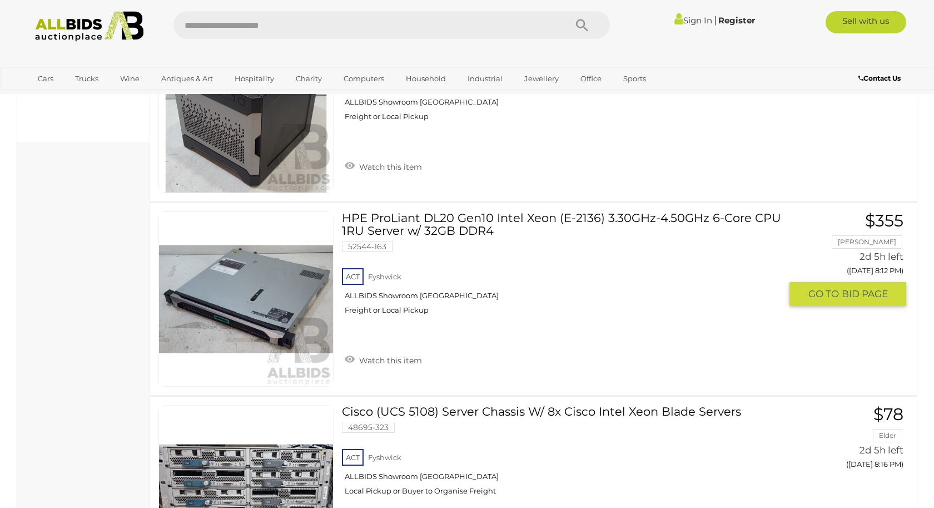
scroll to position [812, 0]
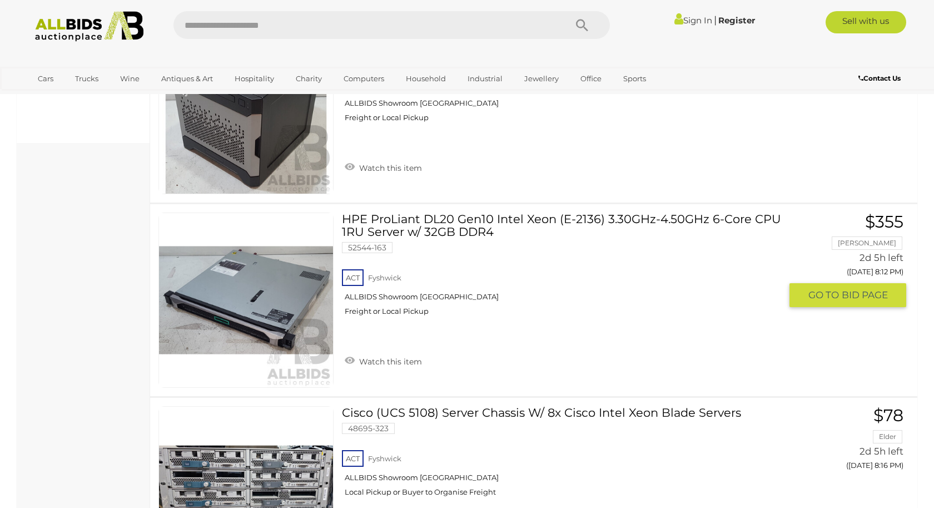
click at [441, 216] on link "HPE ProLiant DL20 Gen10 Intel Xeon (E-2136) 3.30GHz-4.50GHz 6-Core CPU 1RU Serv…" at bounding box center [565, 268] width 431 height 112
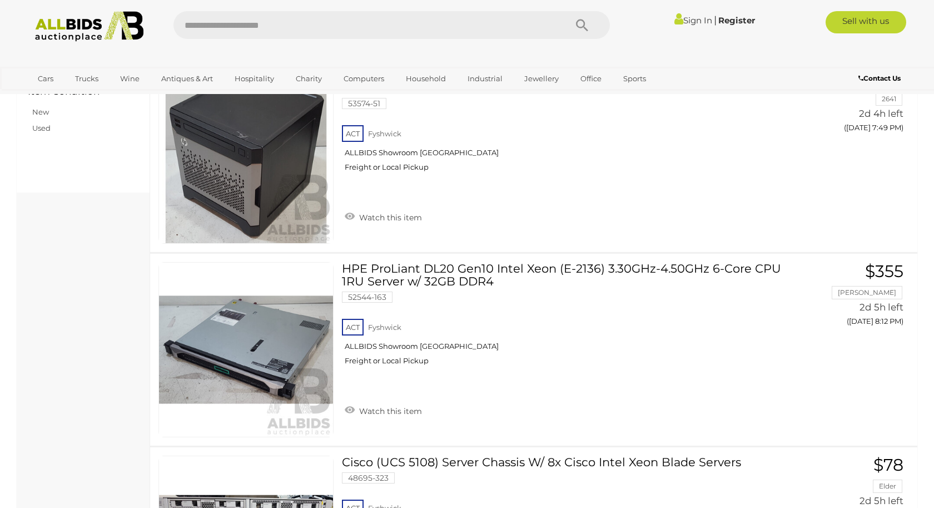
scroll to position [0, 0]
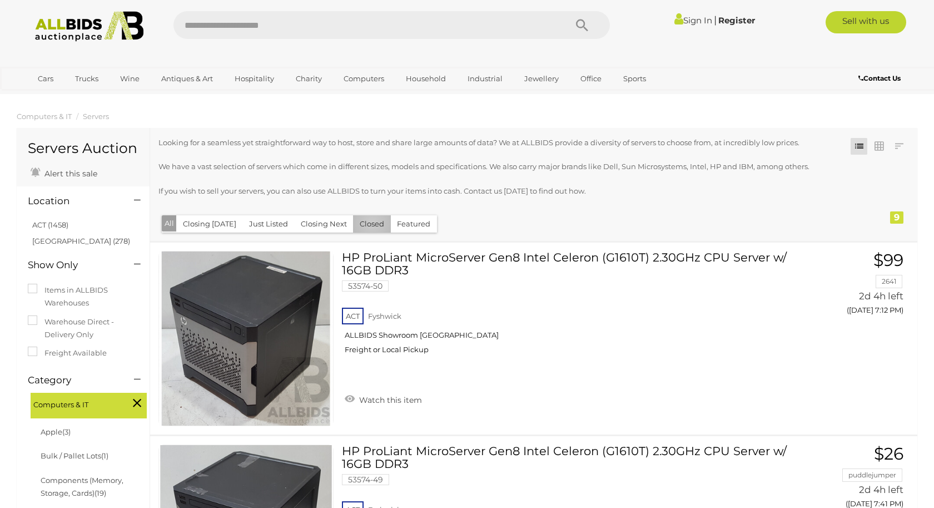
click at [367, 223] on button "Closed" at bounding box center [372, 223] width 38 height 17
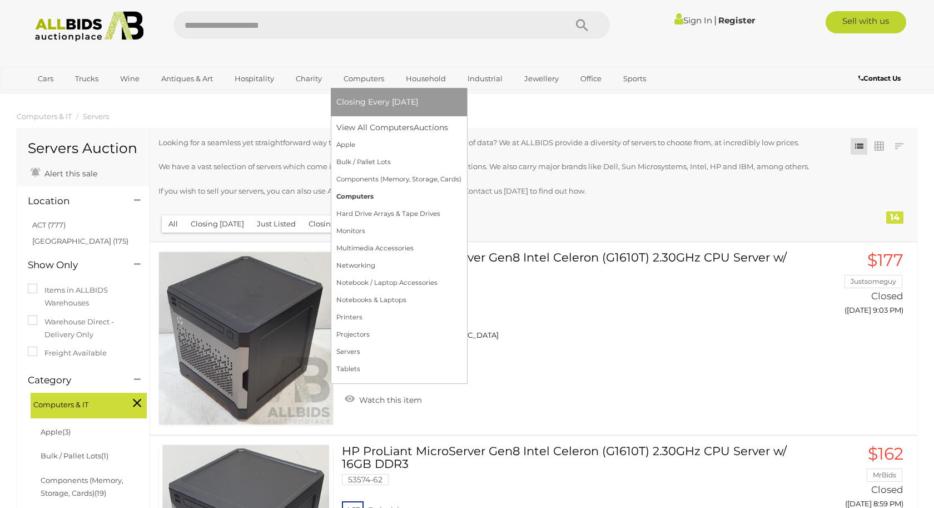
click at [363, 200] on link "Computers" at bounding box center [398, 196] width 125 height 17
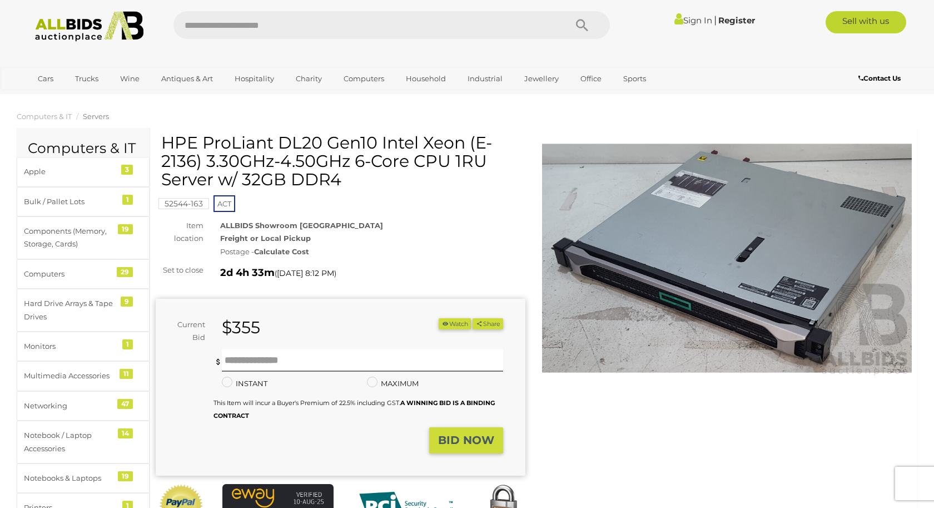
click at [649, 235] on img at bounding box center [727, 258] width 370 height 238
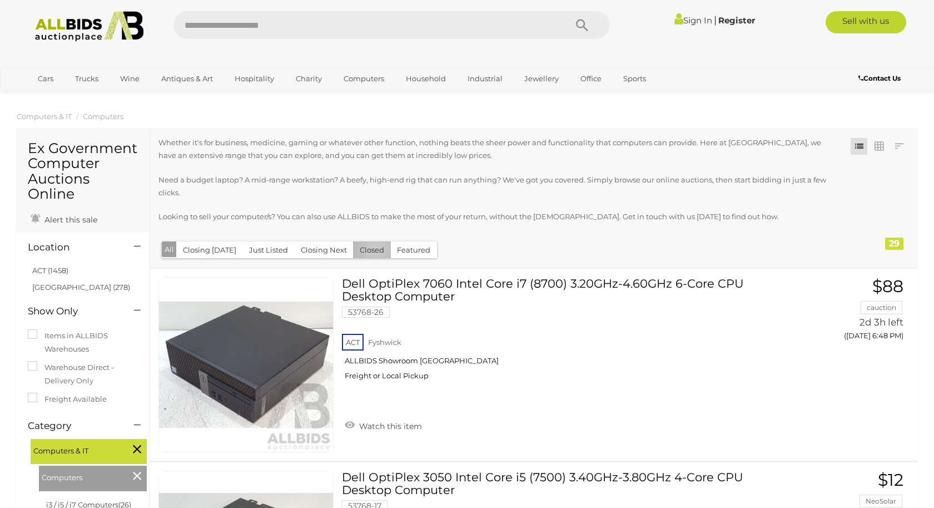
click at [371, 250] on button "Closed" at bounding box center [372, 249] width 38 height 17
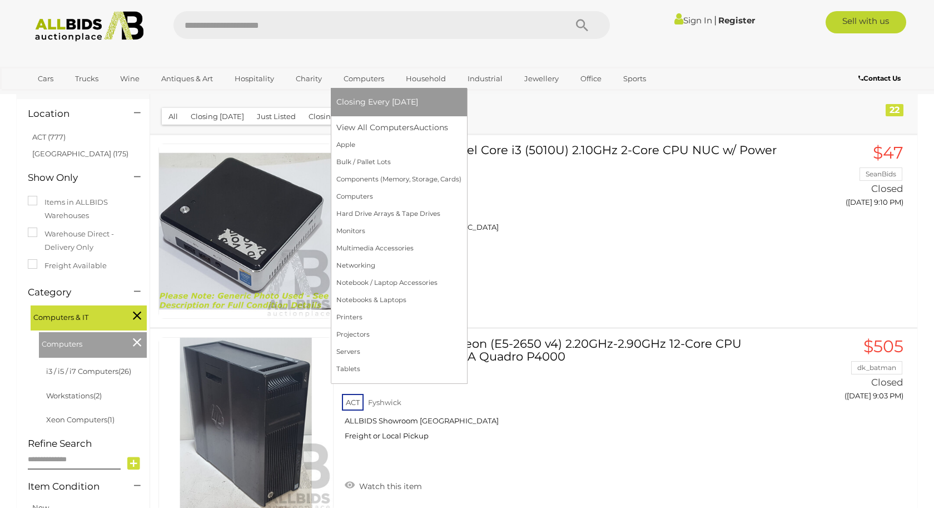
scroll to position [34, 0]
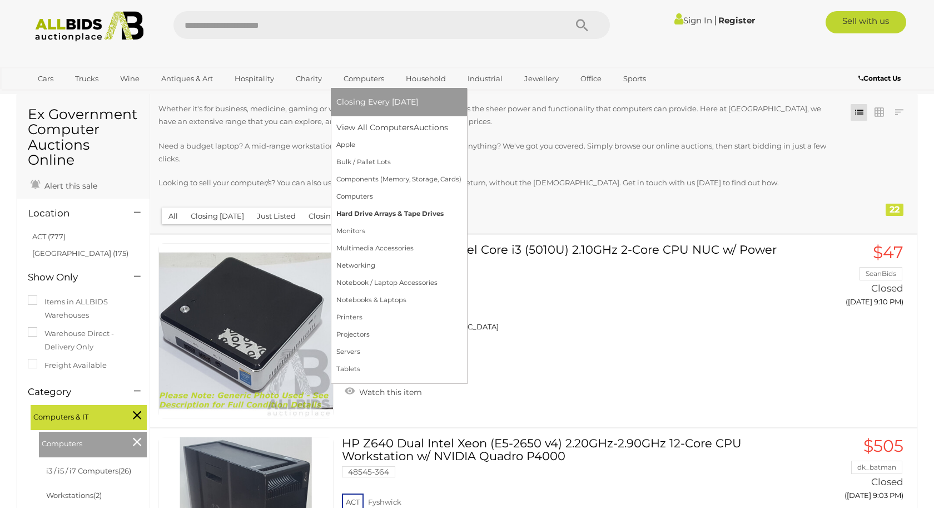
click at [364, 213] on link "Hard Drive Arrays & Tape Drives" at bounding box center [398, 213] width 125 height 17
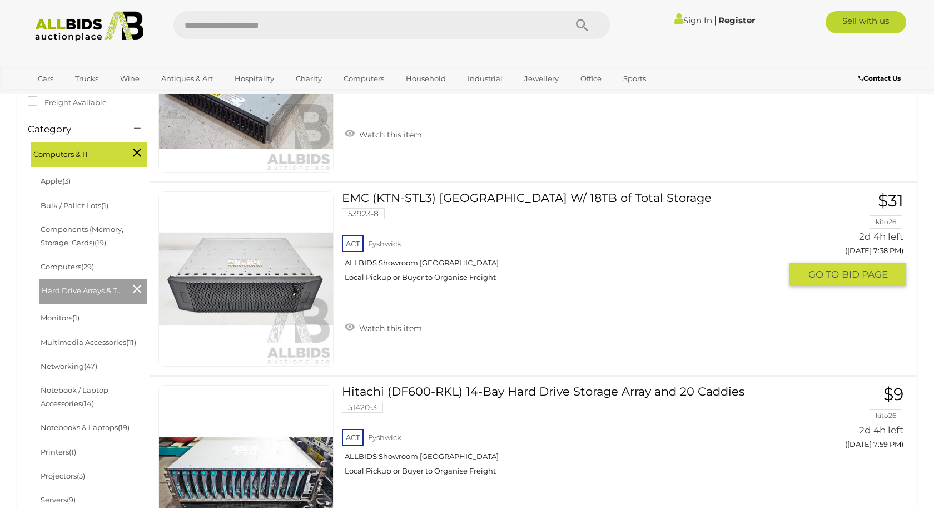
scroll to position [364, 0]
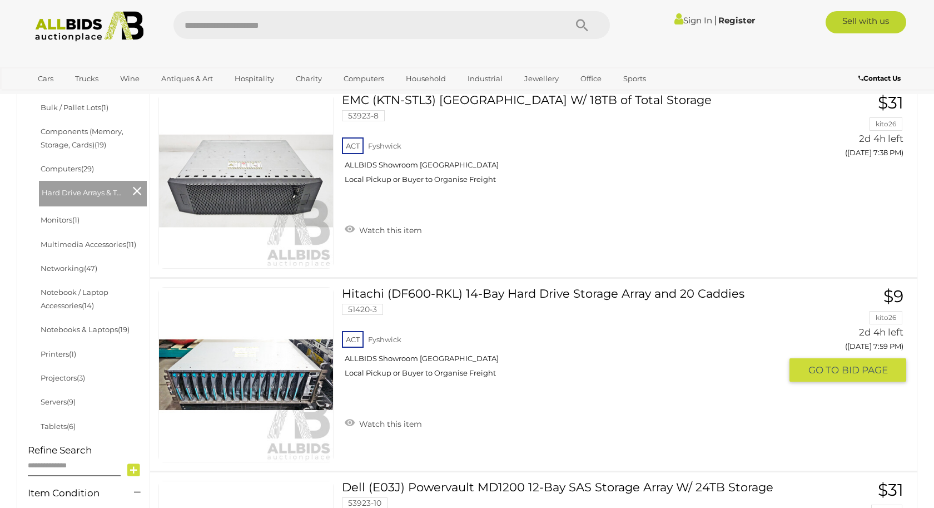
click at [536, 297] on link "Hitachi (DF600-RKL) 14-Bay Hard Drive Storage Array and 20 Caddies 51420-3 ACT …" at bounding box center [565, 336] width 431 height 99
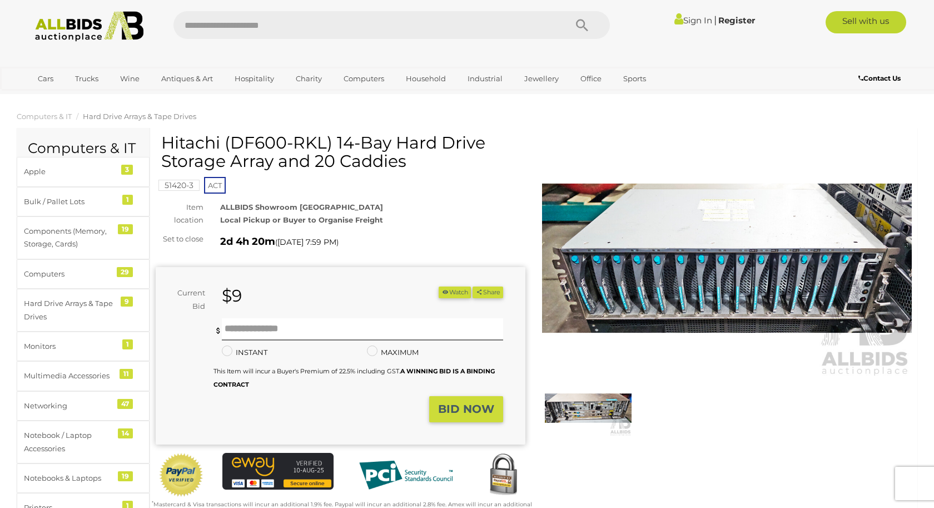
click at [617, 294] on img at bounding box center [727, 258] width 370 height 238
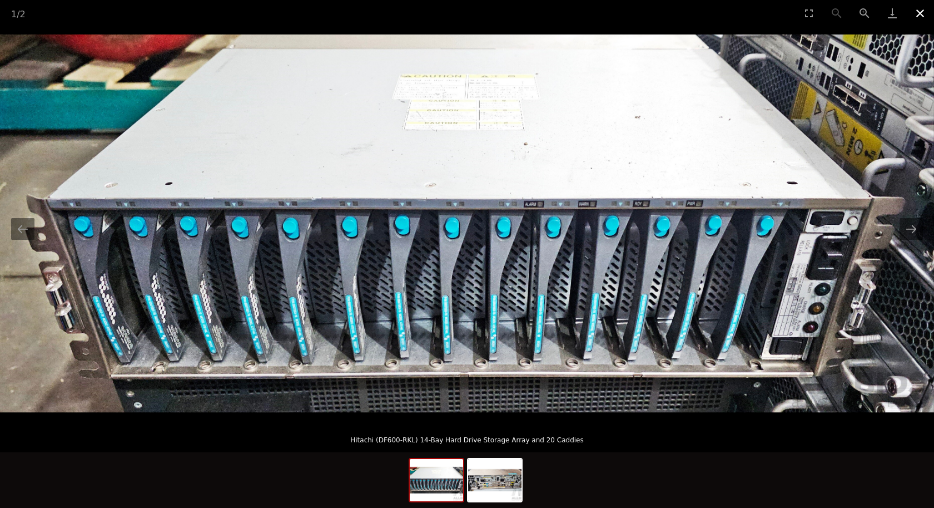
click at [922, 13] on button "Close gallery" at bounding box center [920, 13] width 28 height 26
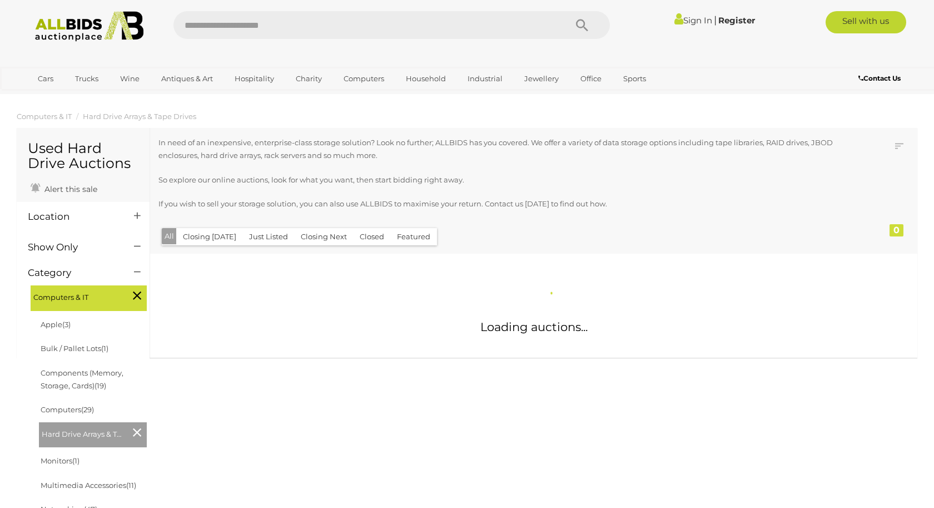
click at [364, 236] on div "Closing First Closing Last Lowest Bid Highest Bid Item Name A-Z Item Name Z-A A…" at bounding box center [533, 243] width 767 height 230
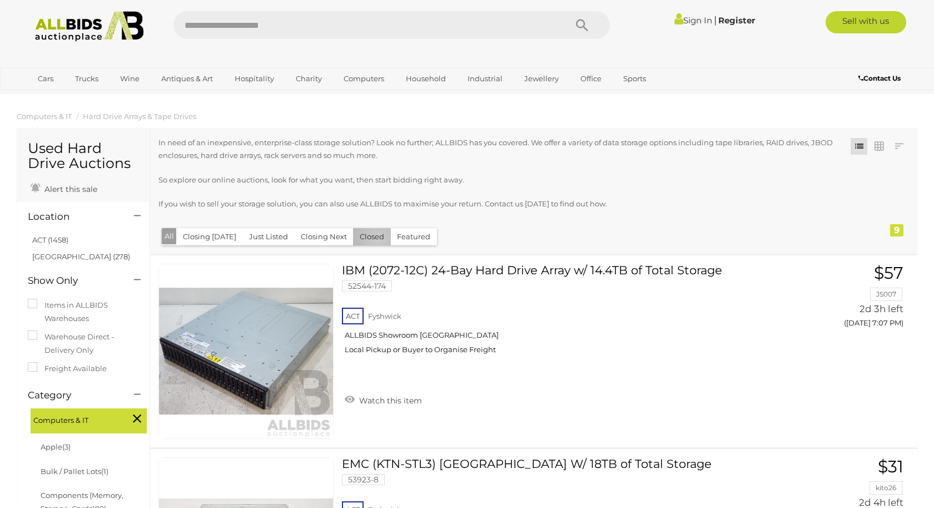
click at [373, 238] on button "Closed" at bounding box center [372, 236] width 38 height 17
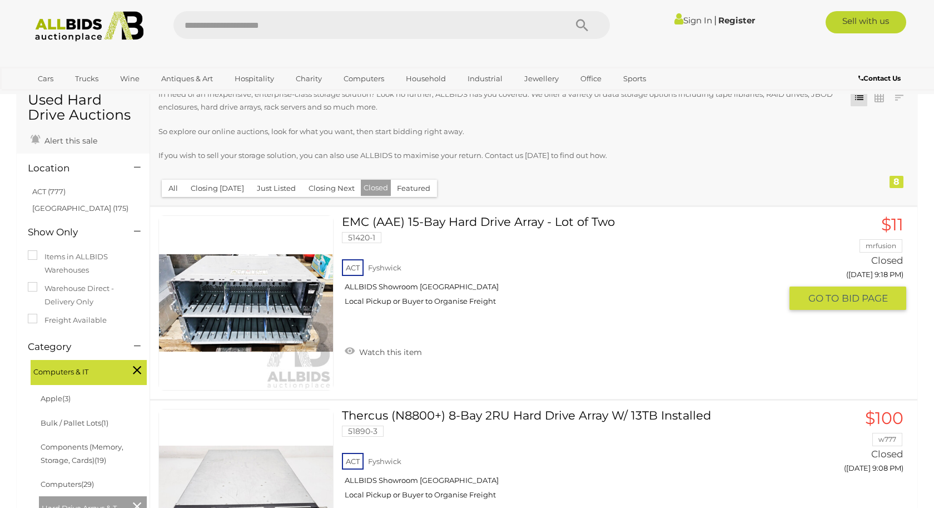
scroll to position [49, 0]
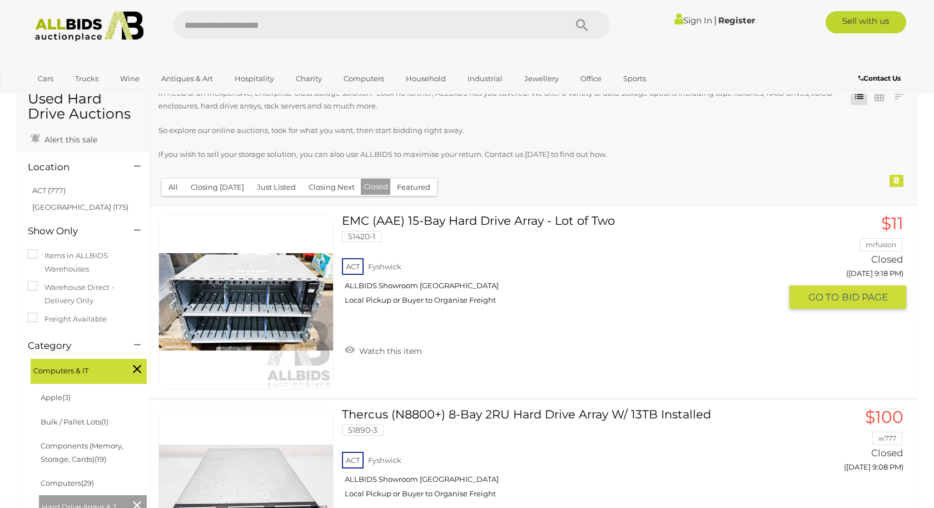
click at [476, 222] on link "EMC (AAE) 15-Bay Hard Drive Array - Lot of Two 51420-1 ACT Fyshwick ALLBIDS Sho…" at bounding box center [565, 263] width 431 height 99
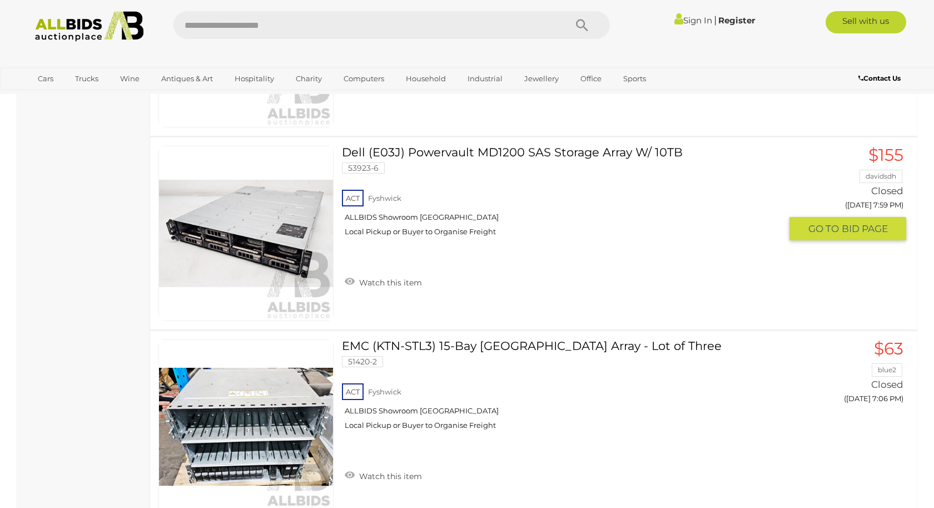
scroll to position [1521, 0]
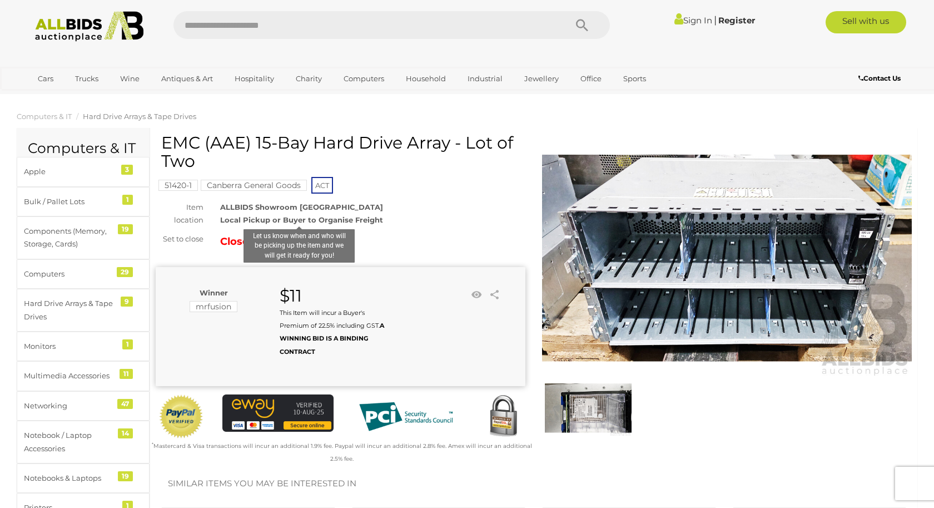
scroll to position [4, 0]
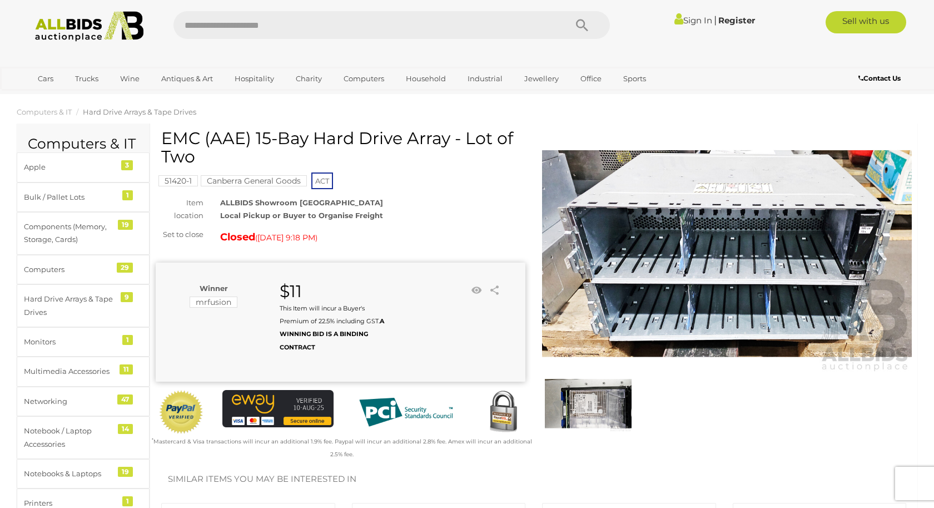
click at [892, 278] on img at bounding box center [727, 254] width 370 height 238
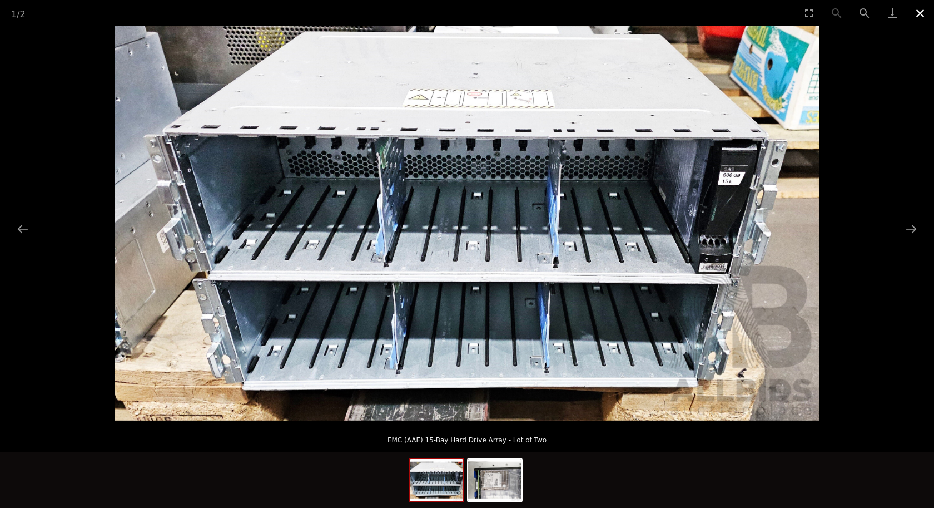
click at [922, 12] on button "Close gallery" at bounding box center [920, 13] width 28 height 26
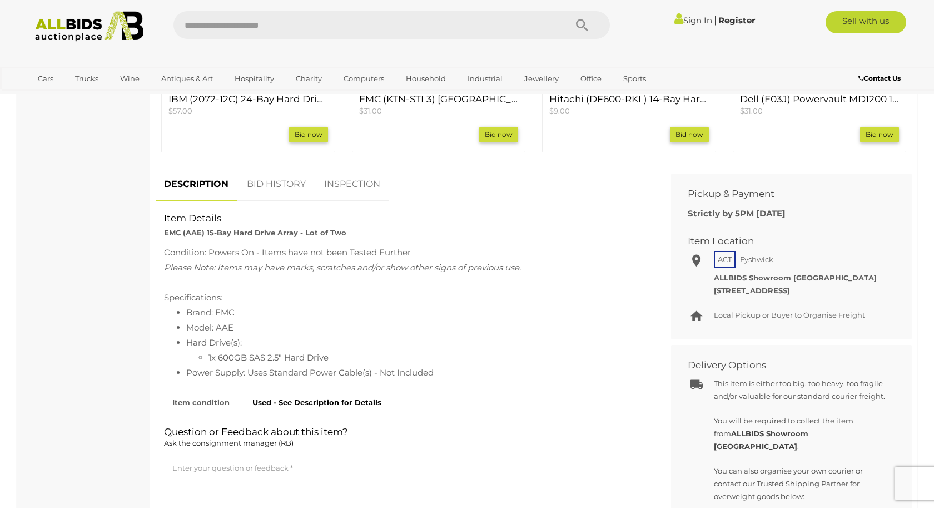
scroll to position [559, 0]
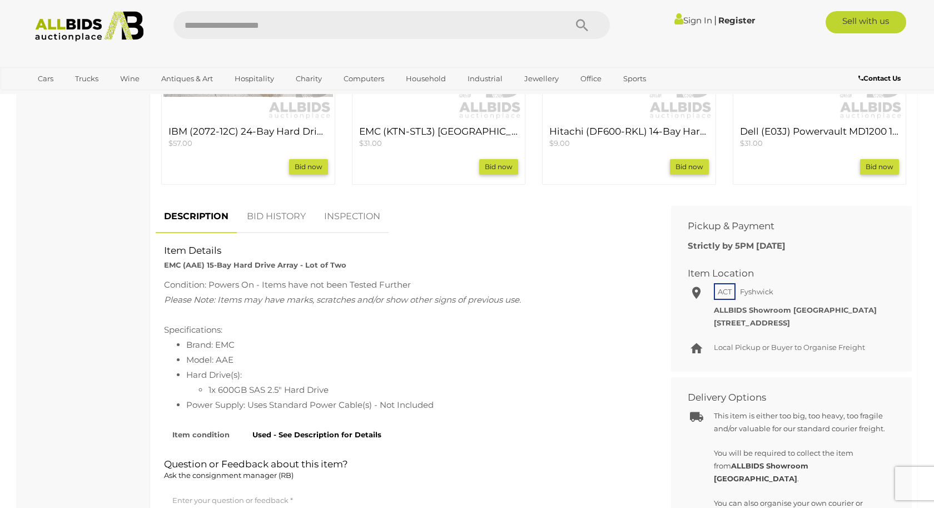
click at [271, 229] on link "BID HISTORY" at bounding box center [276, 216] width 76 height 33
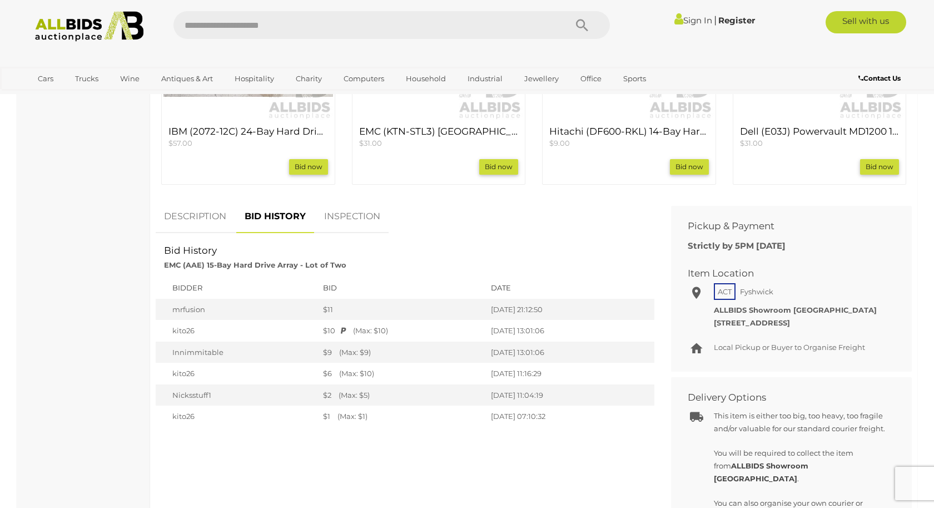
scroll to position [0, 0]
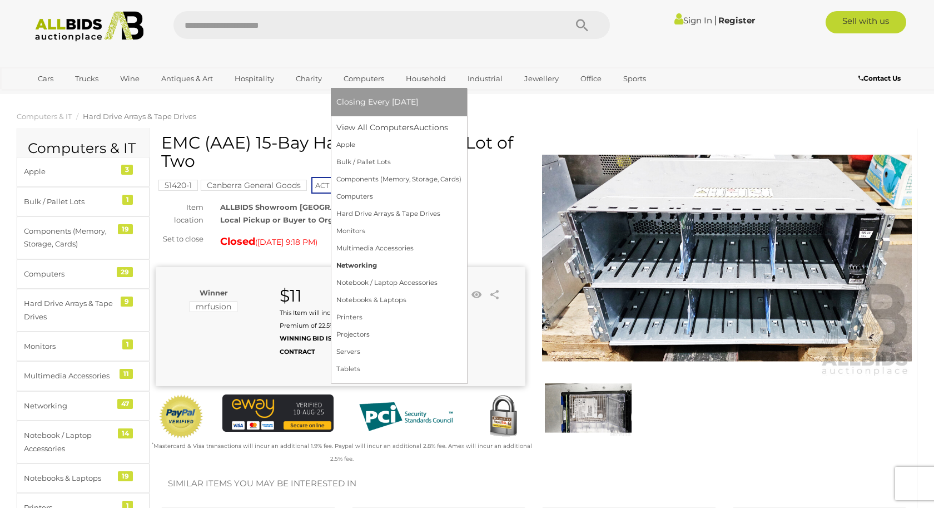
click at [348, 266] on link "Networking" at bounding box center [398, 265] width 125 height 17
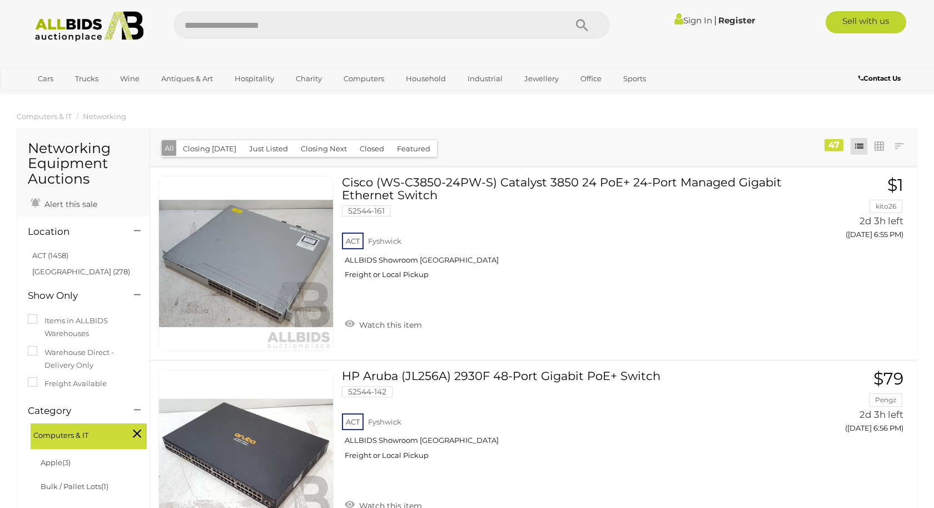
click at [372, 151] on button "Closed" at bounding box center [372, 148] width 38 height 17
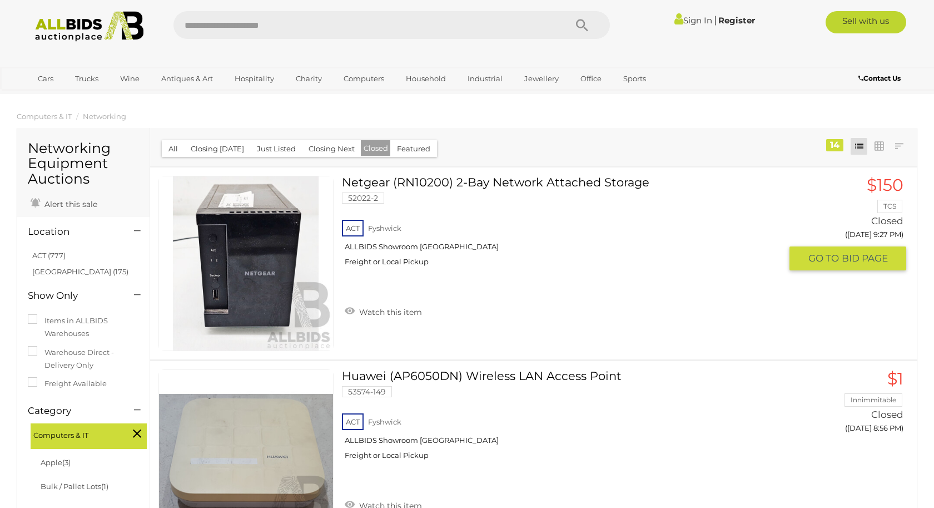
click at [571, 191] on link "Netgear (RN10200) 2-Bay Network Attached Storage 52022-2 ACT Fyshwick Freight o…" at bounding box center [565, 225] width 431 height 99
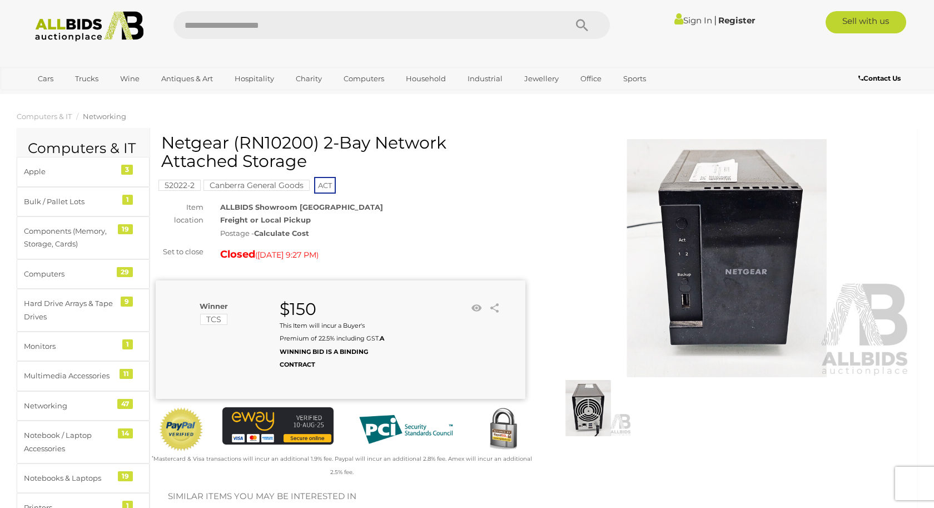
click at [584, 406] on img at bounding box center [588, 408] width 87 height 56
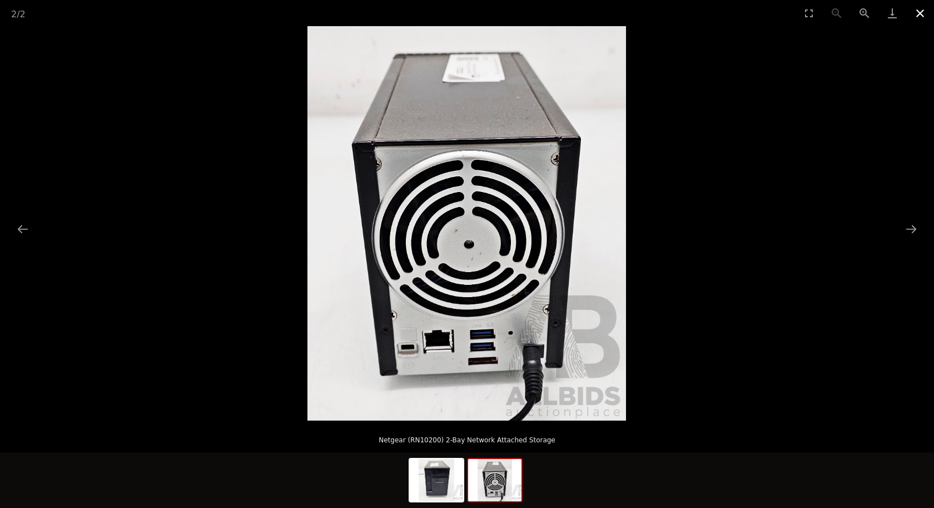
click at [913, 11] on button "Close gallery" at bounding box center [920, 13] width 28 height 26
